Goal: Transaction & Acquisition: Purchase product/service

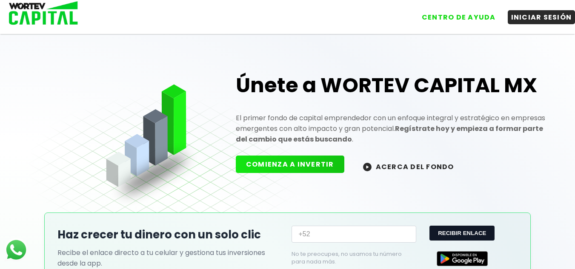
click at [306, 167] on button "COMIENZA A INVERTIR" at bounding box center [290, 164] width 109 height 17
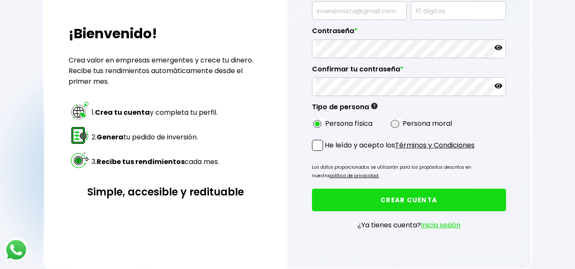
scroll to position [149, 0]
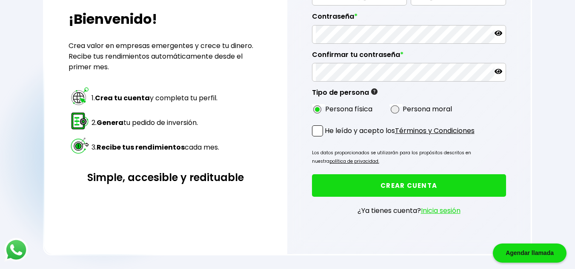
click at [448, 213] on link "Inicia sesión" at bounding box center [441, 211] width 40 height 10
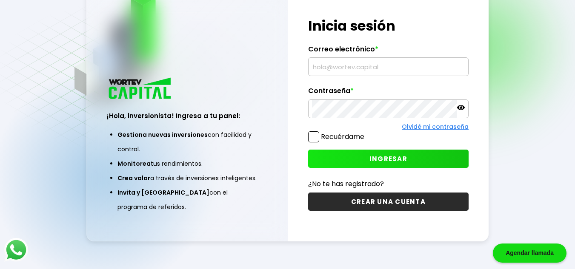
scroll to position [43, 0]
click at [364, 66] on input "text" at bounding box center [388, 67] width 153 height 18
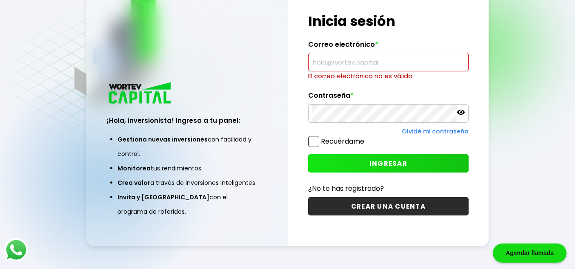
paste input "[EMAIL_ADDRESS][DOMAIN_NAME]"
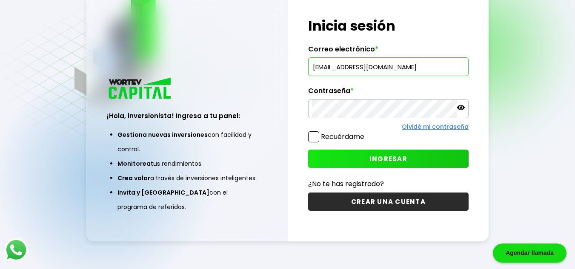
type input "[EMAIL_ADDRESS][DOMAIN_NAME]"
click at [460, 108] on icon at bounding box center [461, 108] width 8 height 8
click at [395, 160] on span "INGRESAR" at bounding box center [388, 158] width 38 height 9
click at [394, 158] on span "INGRESAR" at bounding box center [388, 158] width 38 height 9
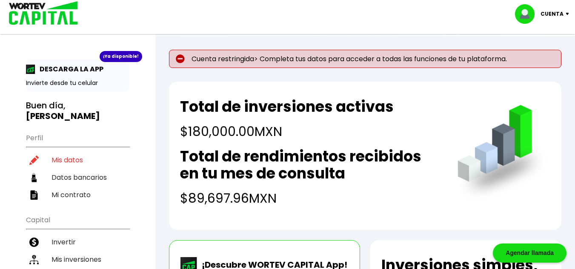
click at [433, 223] on div "Total de inversiones activas $180,000.00 MXN Total de rendimientos recibidos en…" at bounding box center [365, 156] width 392 height 149
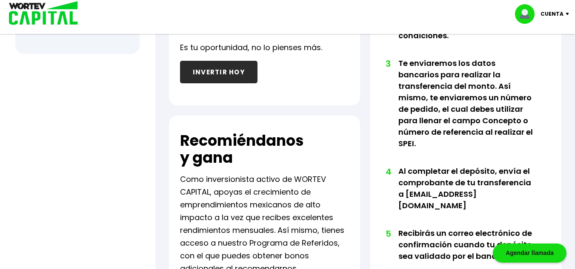
scroll to position [426, 0]
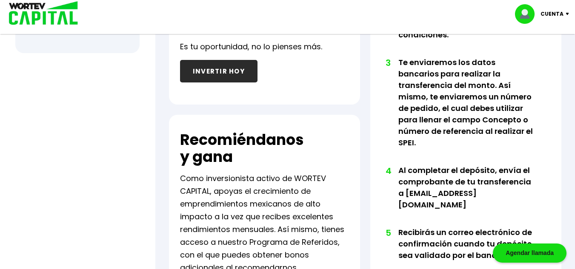
click at [237, 72] on button "INVERTIR HOY" at bounding box center [218, 71] width 77 height 23
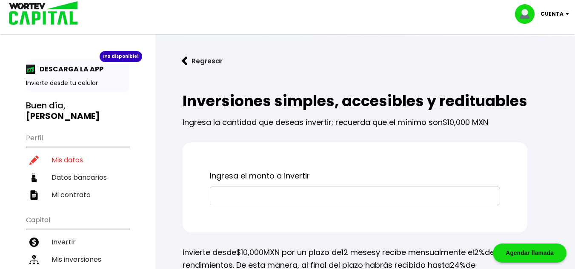
click at [278, 205] on input "text" at bounding box center [355, 196] width 283 height 18
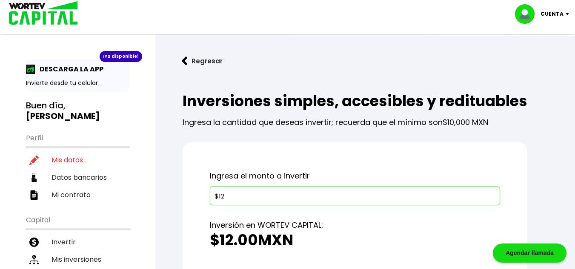
type input "$1"
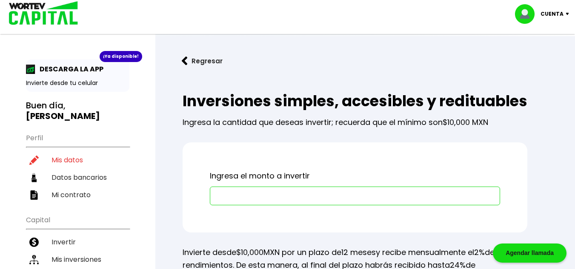
type input "$4"
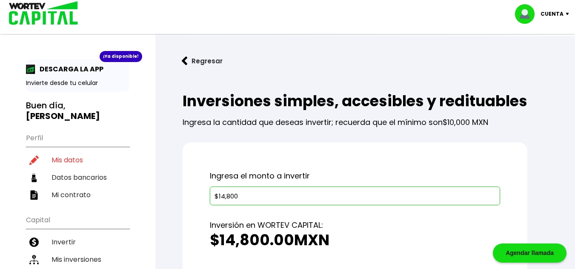
type input "$14,800"
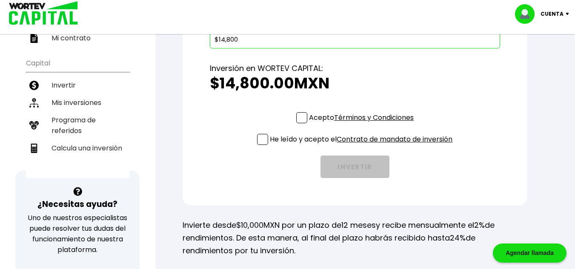
click at [302, 123] on span at bounding box center [301, 117] width 11 height 11
click at [363, 124] on input "Acepto Términos y Condiciones" at bounding box center [363, 124] width 0 height 0
click at [262, 145] on span at bounding box center [262, 139] width 11 height 11
click at [363, 146] on input "He leído y acepto el Contrato de mandato de inversión" at bounding box center [363, 146] width 0 height 0
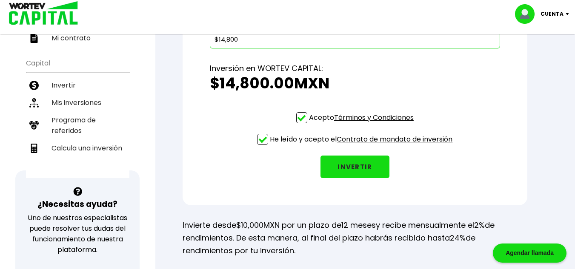
click at [194, 174] on div "Ingresa el monto a invertir $14,800 Inversión en WORTEV CAPITAL: $14,800.00 MXN…" at bounding box center [355, 96] width 345 height 220
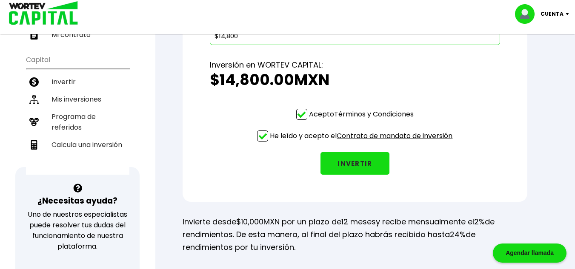
scroll to position [170, 0]
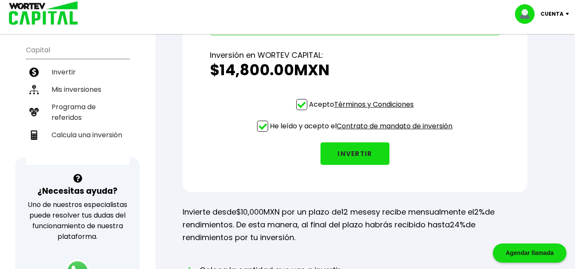
click at [357, 165] on button "INVERTIR" at bounding box center [354, 154] width 69 height 23
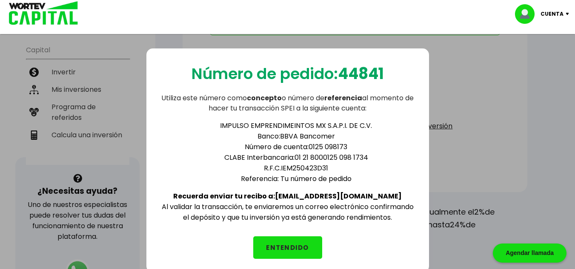
click at [354, 237] on div "Número de pedido: 44841 Utiliza este número como concepto o número de referenci…" at bounding box center [287, 161] width 283 height 224
click at [292, 247] on button "ENTENDIDO" at bounding box center [287, 248] width 69 height 23
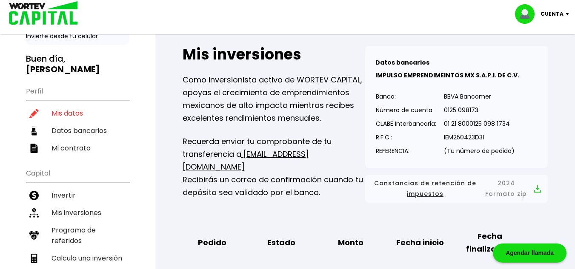
scroll to position [34, 0]
